Goal: Information Seeking & Learning: Find specific fact

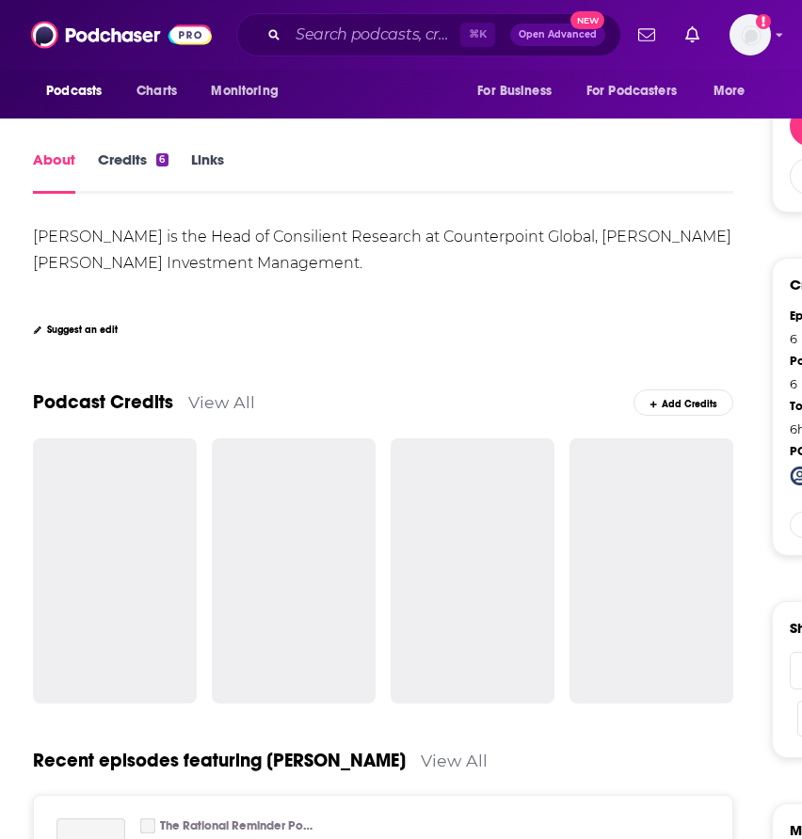
scroll to position [281, 0]
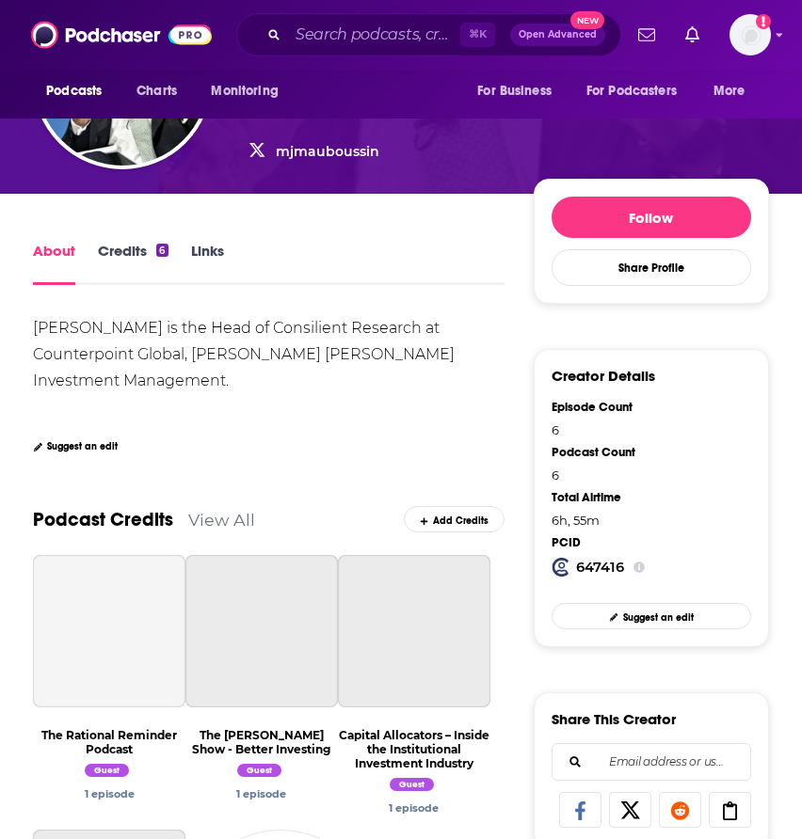
click at [135, 191] on div "[PERSON_NAME] Guest on The Rational Reminder Podcast The [PERSON_NAME] Show - B…" at bounding box center [401, 64] width 736 height 259
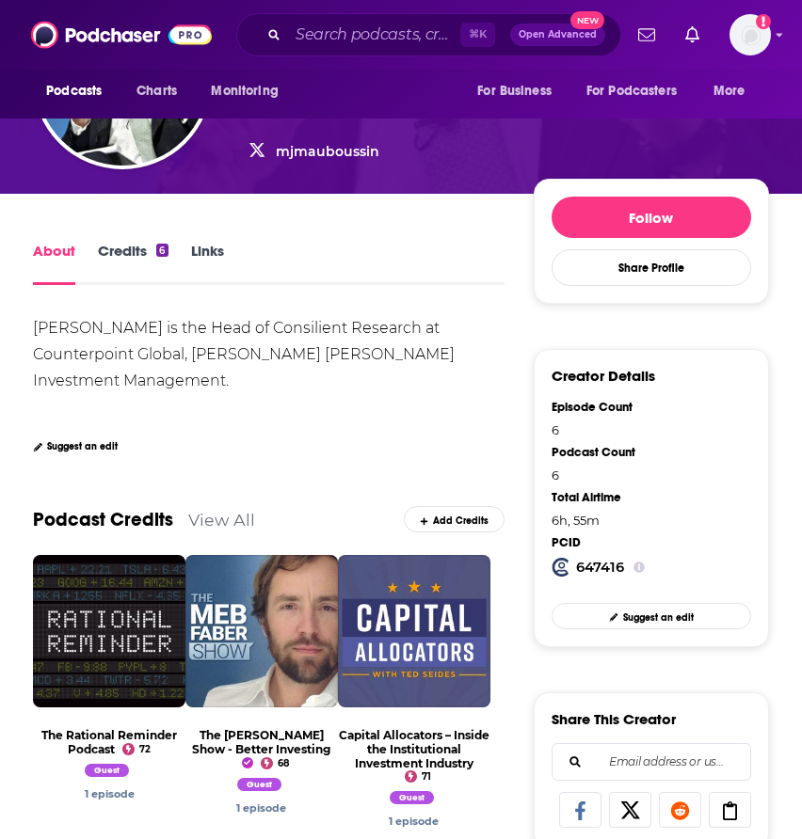
click at [150, 260] on link "Credits 6" at bounding box center [133, 263] width 70 height 43
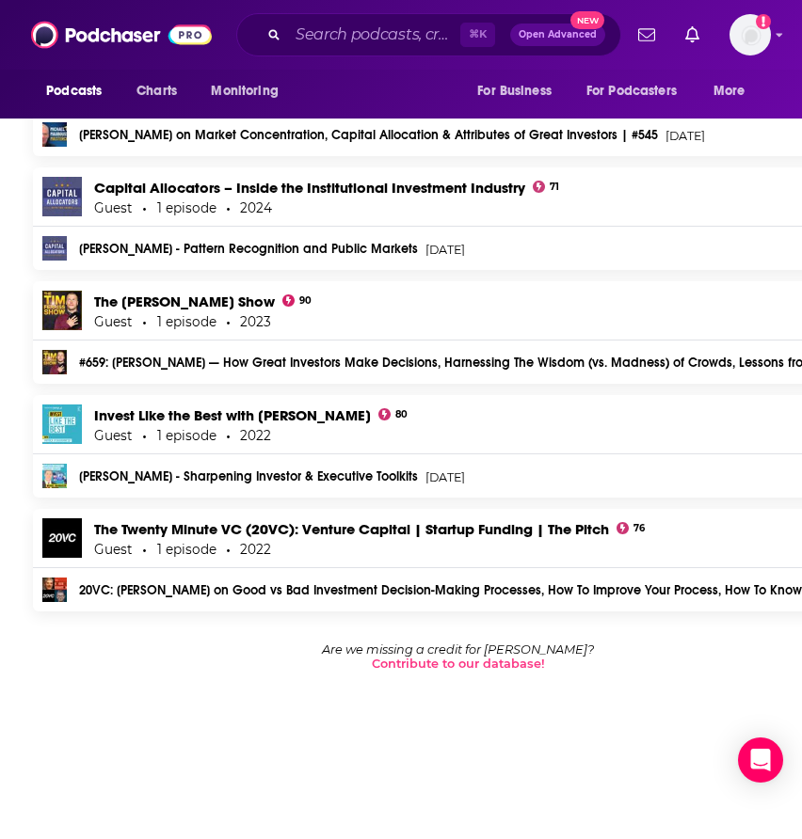
scroll to position [803, 0]
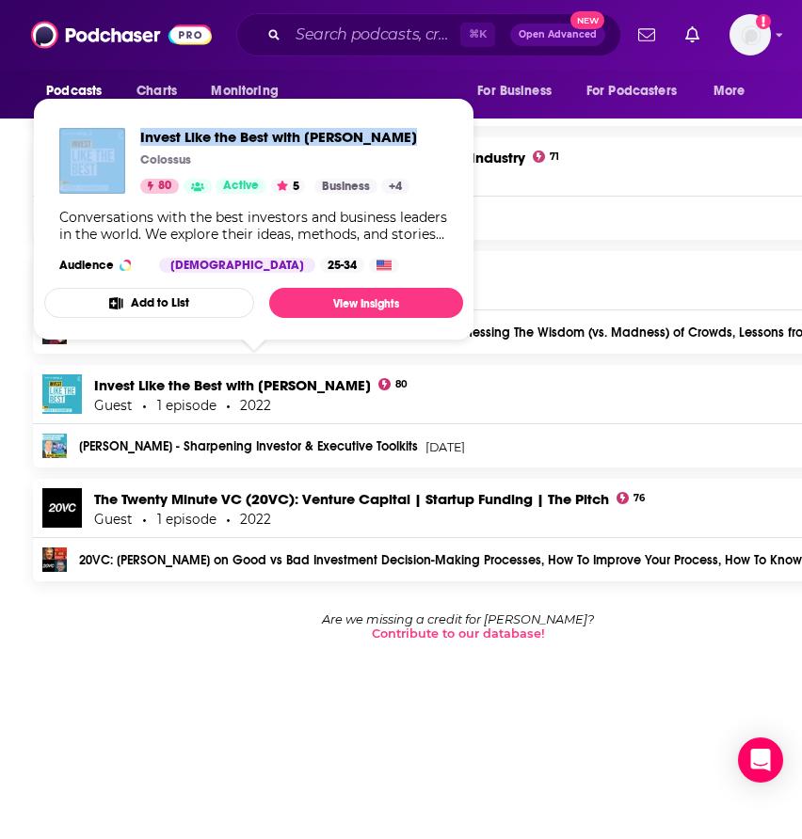
drag, startPoint x: 132, startPoint y: 118, endPoint x: 273, endPoint y: 169, distance: 150.3
click at [273, 169] on div "Invest Like the Best with [PERSON_NAME] Colossus 80 Active 5 Categories Busines…" at bounding box center [253, 200] width 419 height 175
click at [177, 115] on div "Invest Like the Best with [PERSON_NAME] Colossus 80 Active 5 Categories Busines…" at bounding box center [253, 200] width 419 height 175
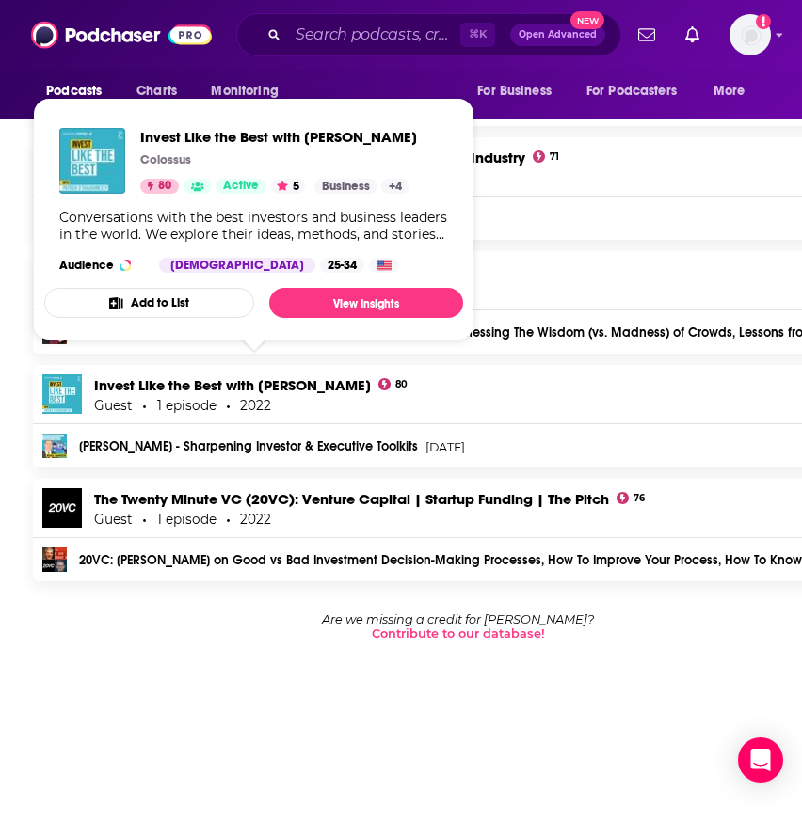
drag, startPoint x: 171, startPoint y: 115, endPoint x: 263, endPoint y: 154, distance: 100.3
click at [263, 154] on div "Invest Like the Best with [PERSON_NAME] Colossus 80 Active 5 Categories Busines…" at bounding box center [253, 200] width 419 height 175
copy span "Invest Like the Best with [PERSON_NAME]"
